Goal: Task Accomplishment & Management: Use online tool/utility

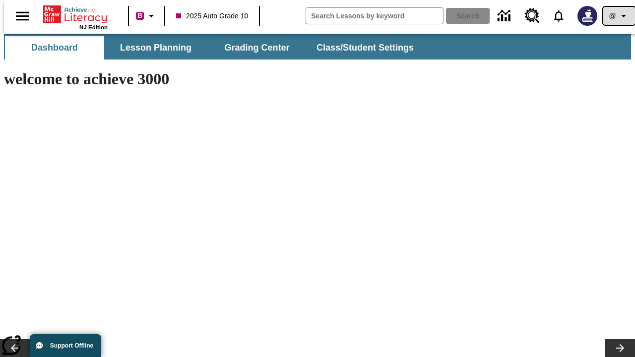
click at [618, 16] on icon "Profile/Settings" at bounding box center [624, 16] width 12 height 12
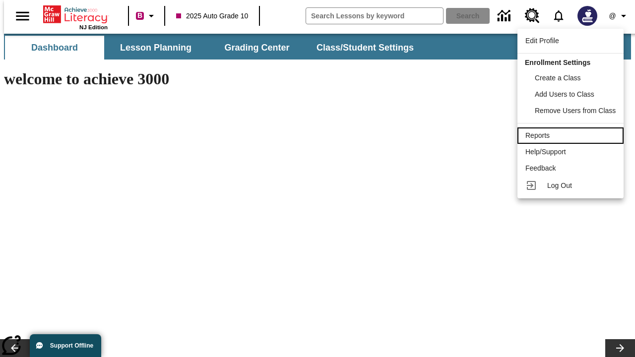
click at [572, 135] on div "Reports" at bounding box center [570, 135] width 90 height 10
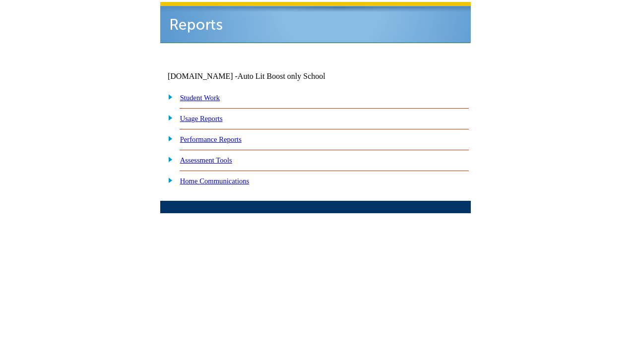
click at [221, 135] on link "Performance Reports" at bounding box center [211, 139] width 62 height 8
click at [0, 0] on link "How are my students performing on reading skills?" at bounding box center [0, 0] width 0 height 0
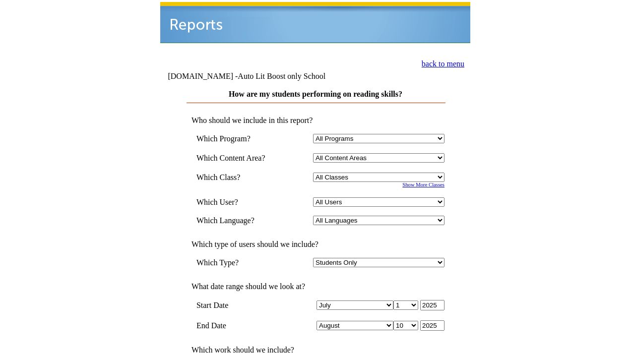
select select "4"
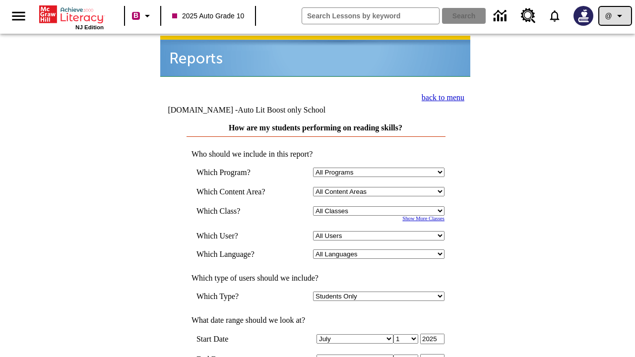
click at [615, 16] on icon "Profile/Settings" at bounding box center [620, 16] width 12 height 12
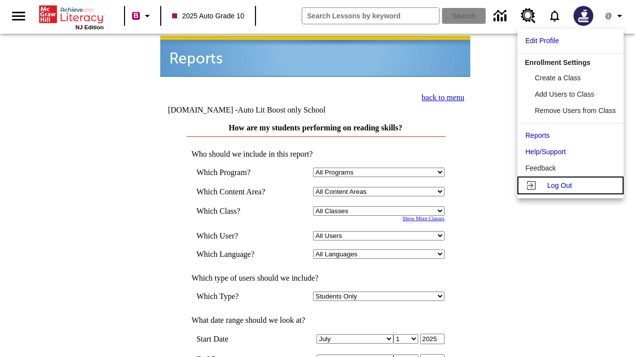
click at [572, 186] on span "Log Out" at bounding box center [559, 186] width 25 height 8
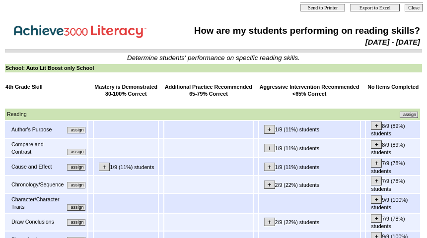
click at [80, 132] on input "assign" at bounding box center [76, 130] width 18 height 6
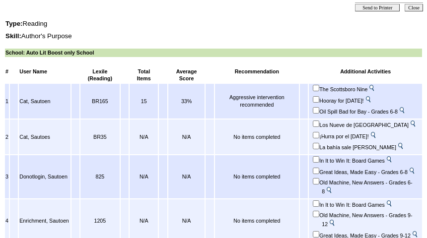
click at [319, 207] on input "In It to Win It: Board Games" at bounding box center [316, 203] width 6 height 6
checkbox input "true"
